Goal: Information Seeking & Learning: Check status

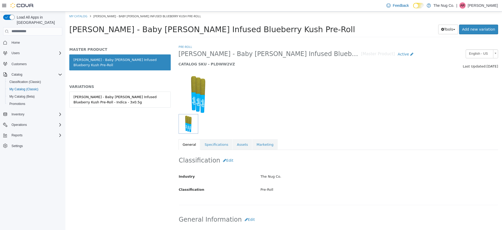
scroll to position [65, 0]
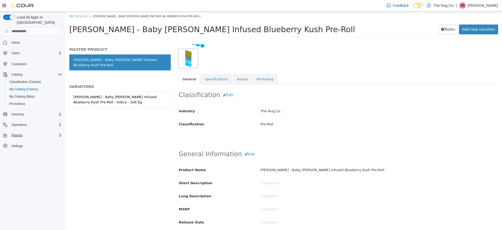
click at [40, 132] on div "Reports" at bounding box center [35, 135] width 53 height 6
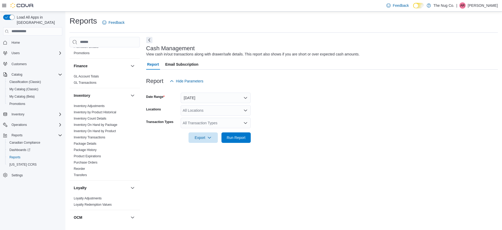
scroll to position [131, 0]
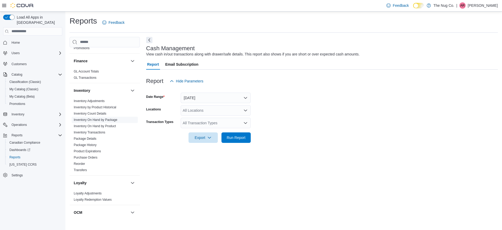
click at [116, 119] on link "Inventory On Hand by Package" at bounding box center [96, 120] width 44 height 4
